Goal: Transaction & Acquisition: Download file/media

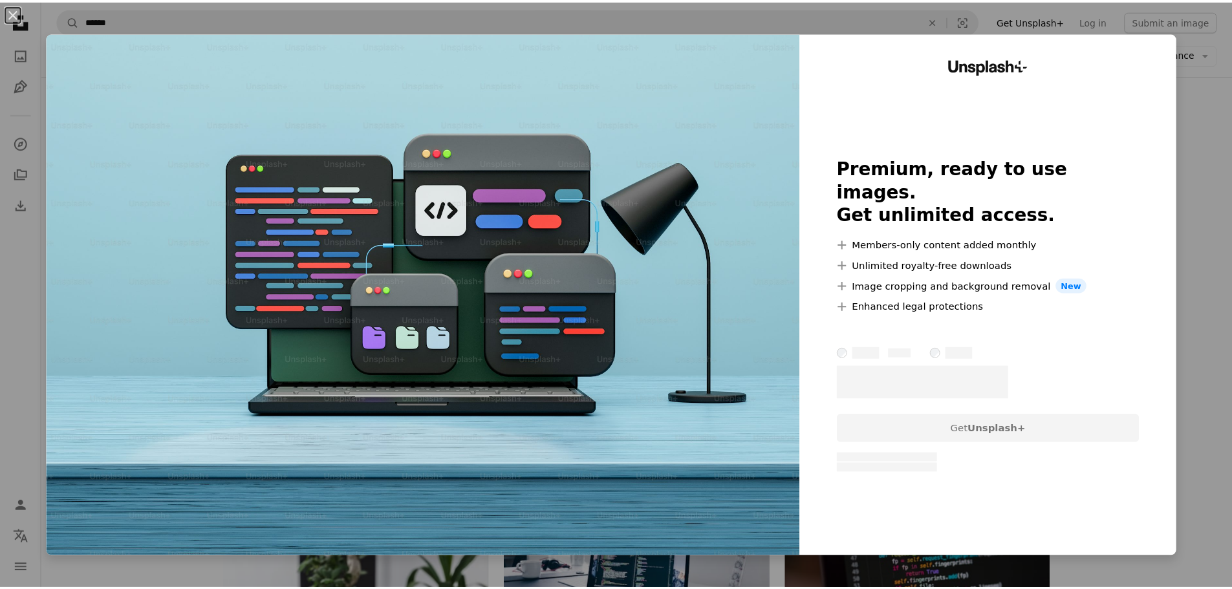
scroll to position [259, 0]
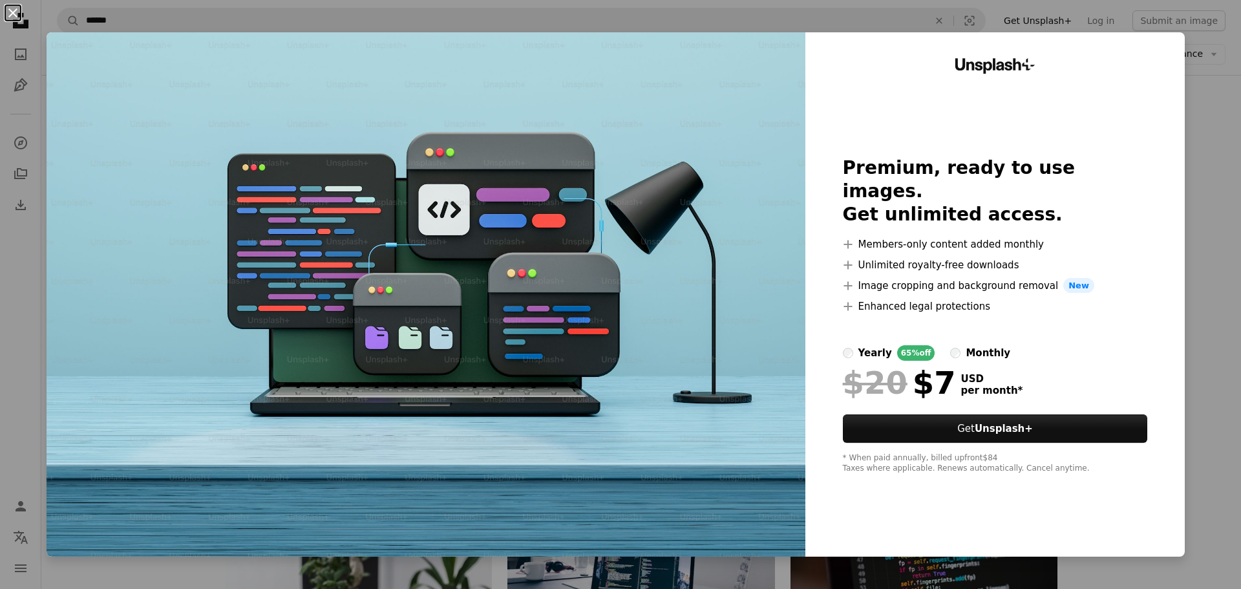
click at [9, 16] on button "An X shape" at bounding box center [13, 13] width 16 height 16
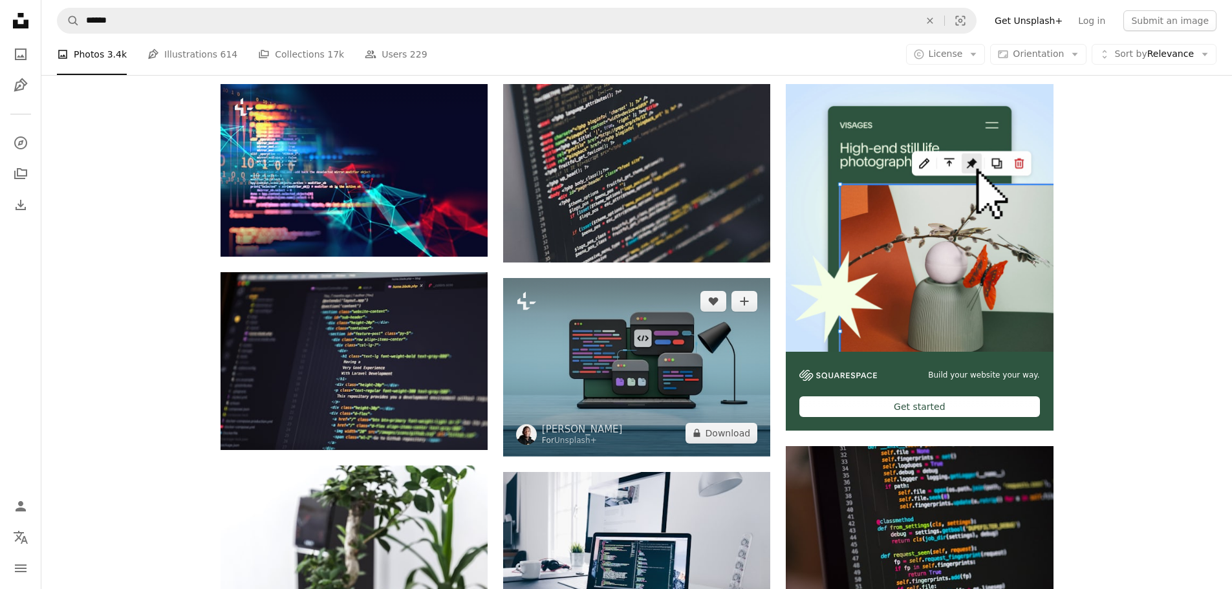
click at [625, 376] on img at bounding box center [636, 367] width 267 height 178
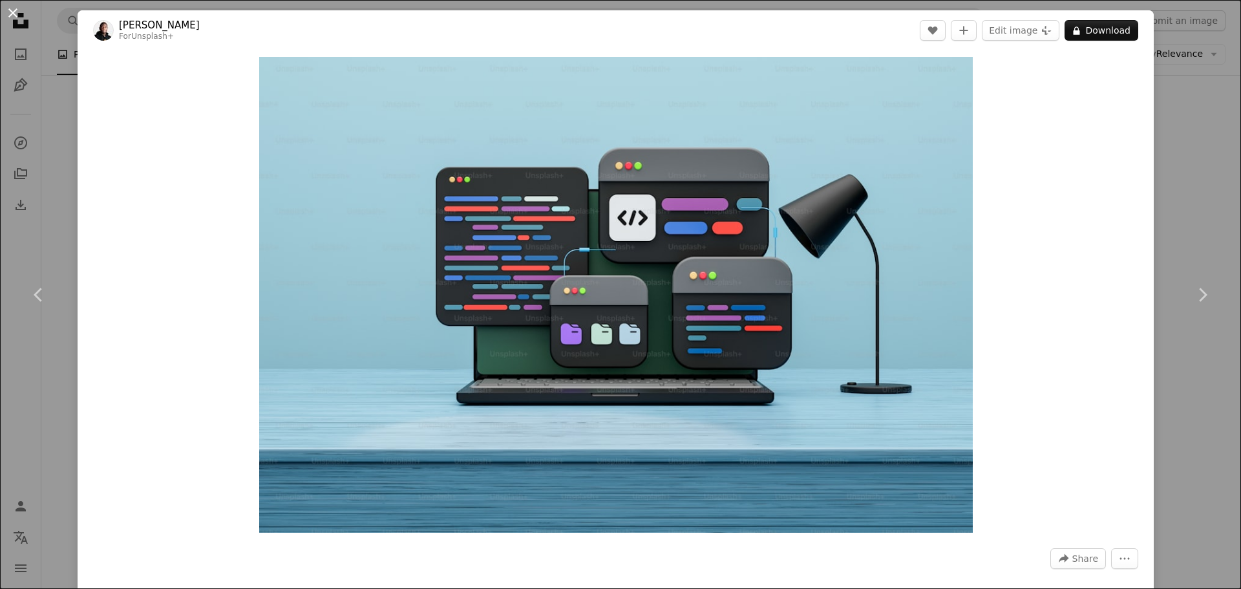
click at [9, 14] on button "An X shape" at bounding box center [13, 13] width 16 height 16
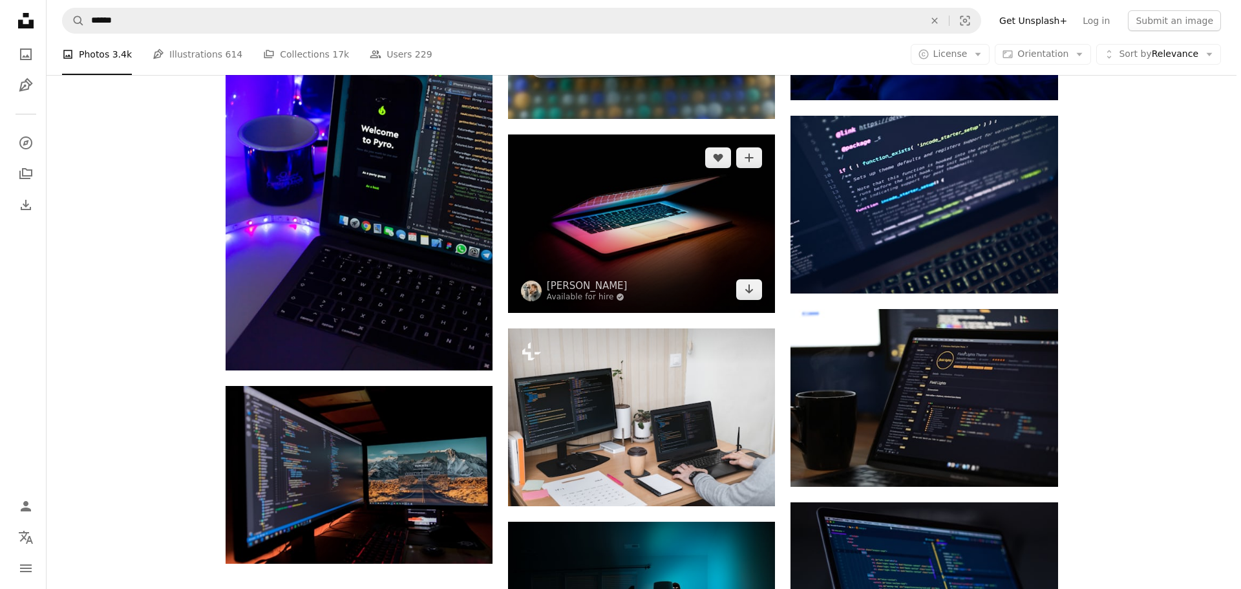
scroll to position [1164, 0]
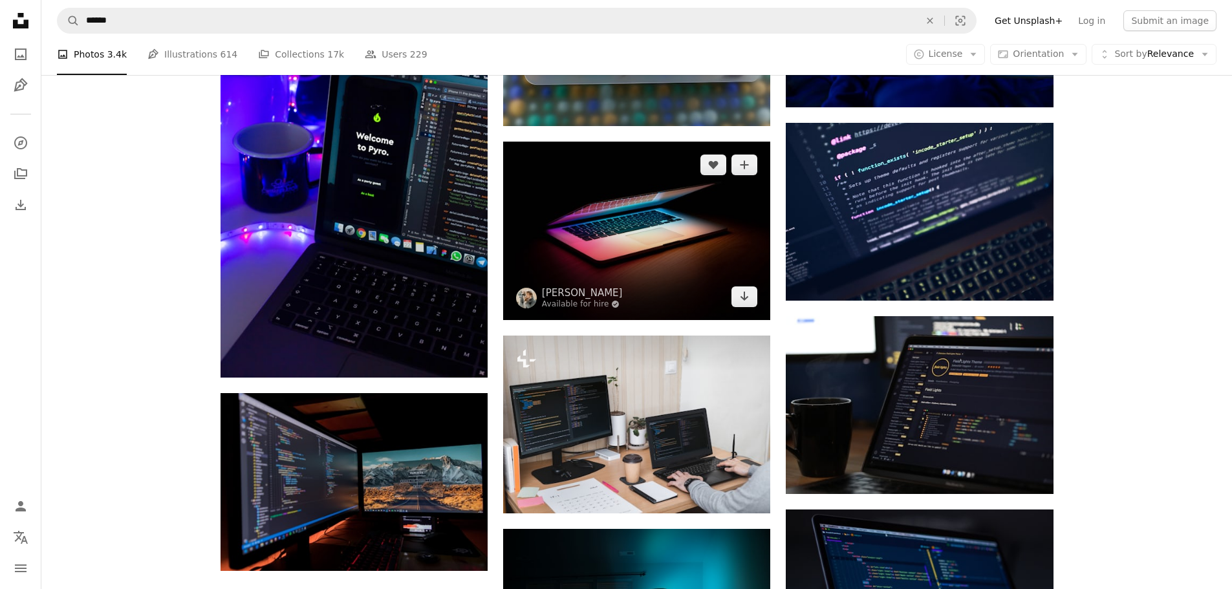
click at [665, 266] on img at bounding box center [636, 231] width 267 height 178
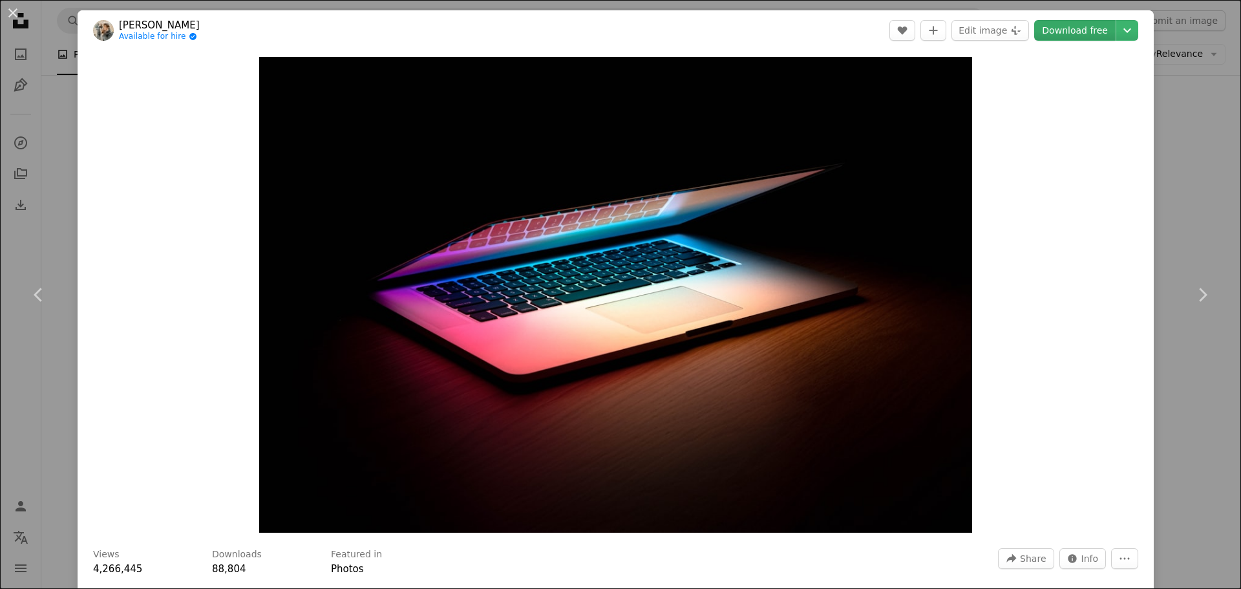
click at [1078, 28] on link "Download free" at bounding box center [1074, 30] width 81 height 21
